Goal: Information Seeking & Learning: Understand process/instructions

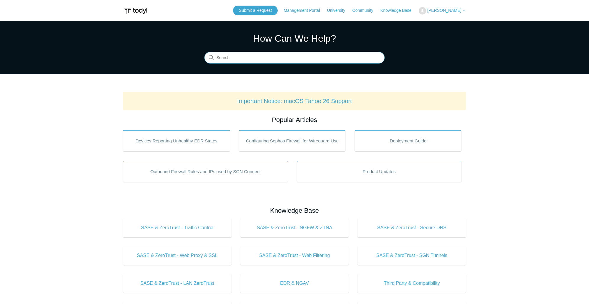
click at [240, 56] on input "Search" at bounding box center [294, 58] width 180 height 12
type input "uninstall"
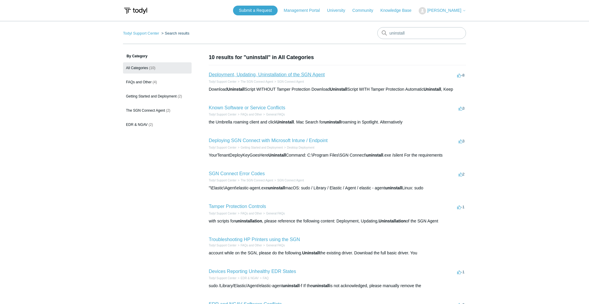
click at [267, 75] on link "Deployment, Updating, Uninstallation of the SGN Agent" at bounding box center [267, 74] width 116 height 5
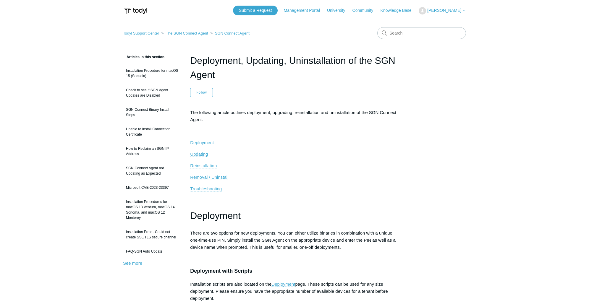
click at [228, 176] on span "Removal / Uninstall" at bounding box center [209, 177] width 38 height 5
